Goal: Transaction & Acquisition: Book appointment/travel/reservation

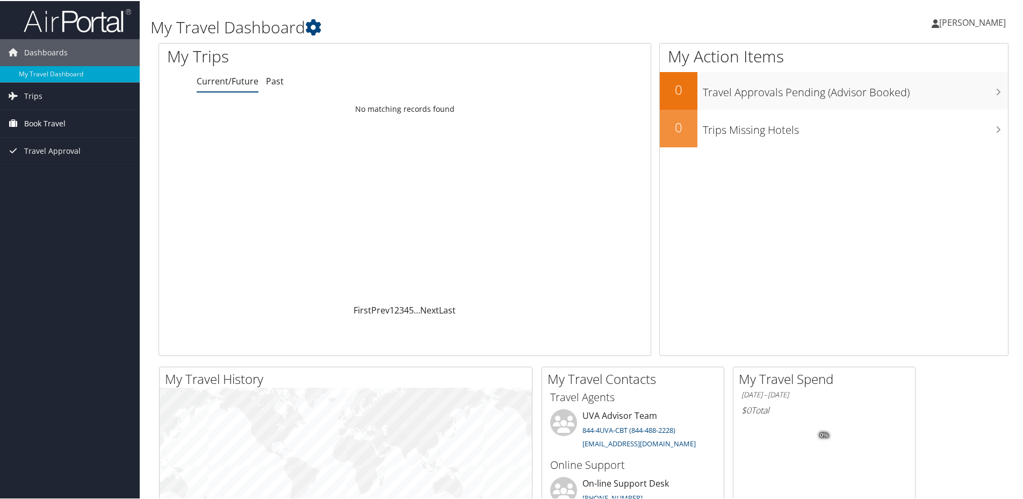
click at [35, 119] on span "Book Travel" at bounding box center [44, 122] width 41 height 27
click at [47, 174] on link "Book/Manage Online Trips" at bounding box center [70, 176] width 140 height 16
click at [46, 175] on link "Book/Manage Online Trips" at bounding box center [70, 176] width 140 height 16
